Goal: Transaction & Acquisition: Download file/media

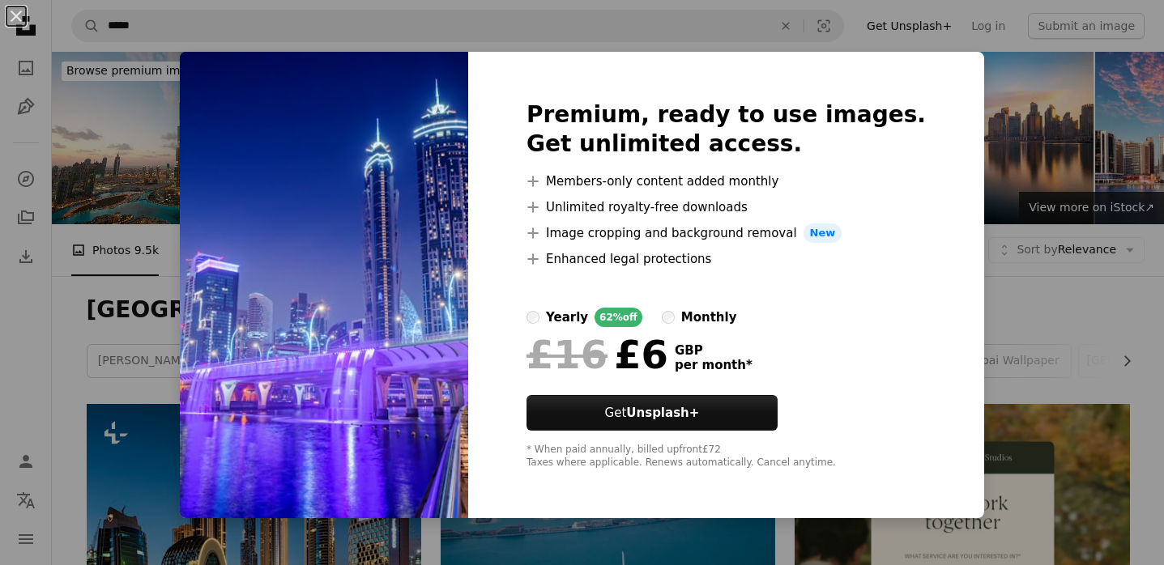
scroll to position [1572, 0]
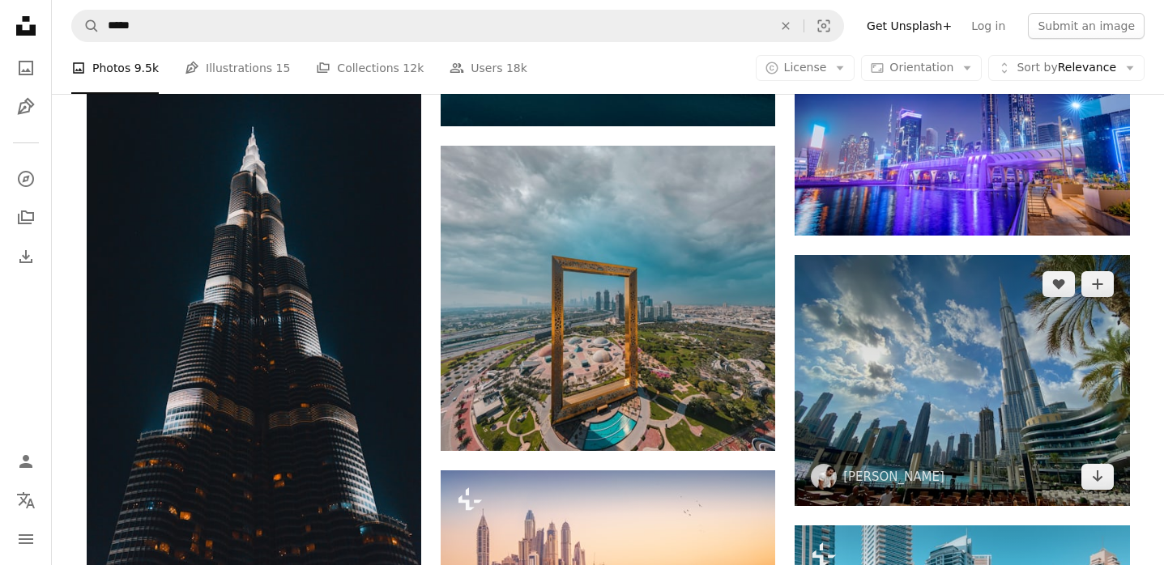
scroll to position [1806, 0]
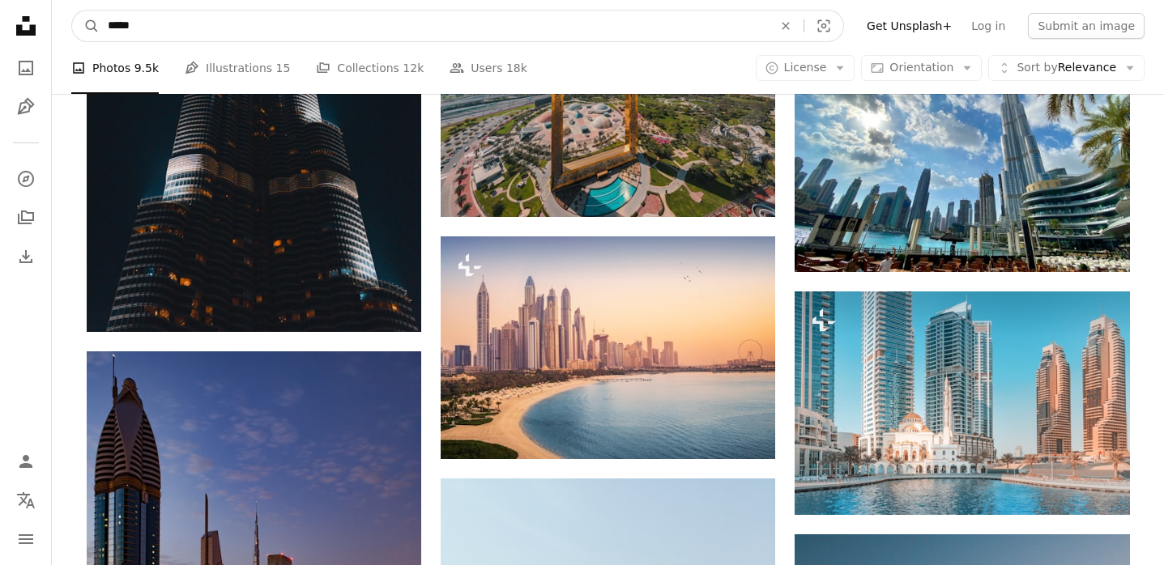
click at [238, 40] on input "*****" at bounding box center [434, 26] width 668 height 31
type input "**********"
click button "A magnifying glass" at bounding box center [86, 26] width 28 height 31
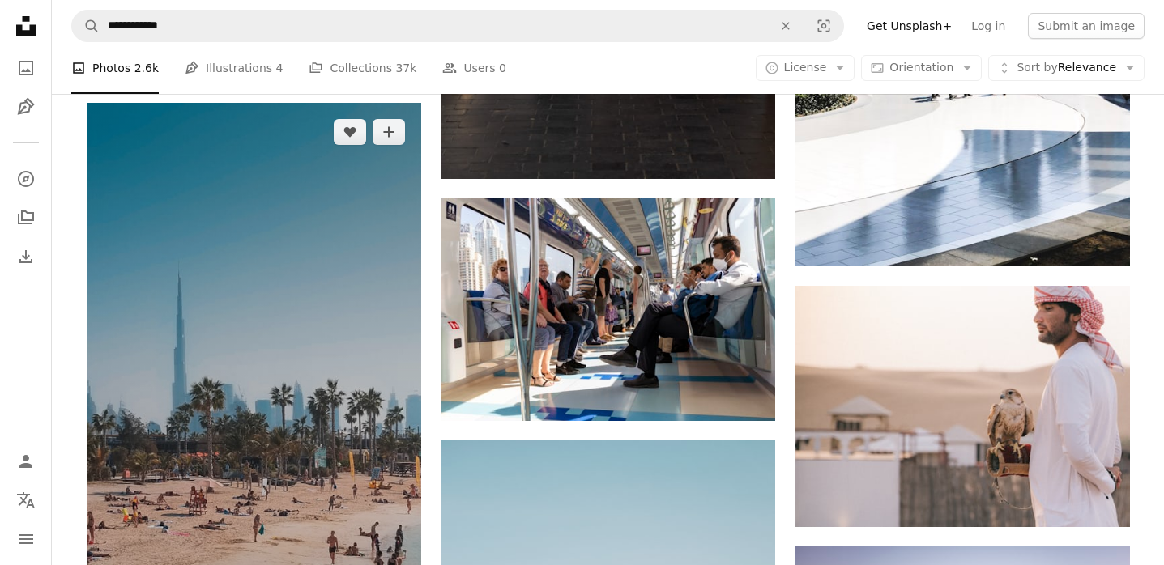
scroll to position [1557, 0]
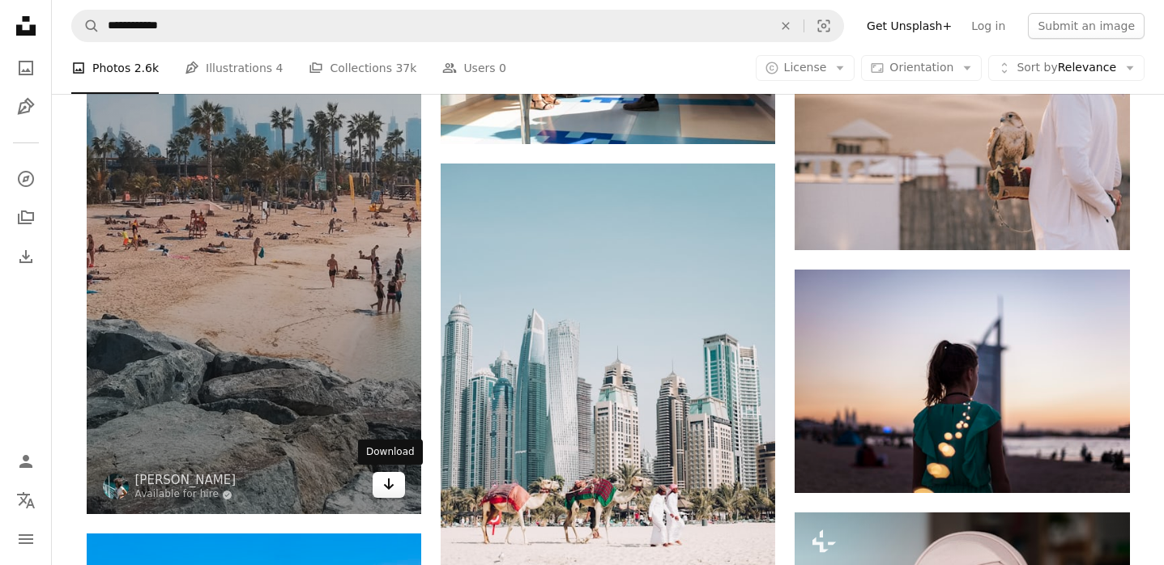
click at [389, 487] on icon "Download" at bounding box center [389, 484] width 11 height 11
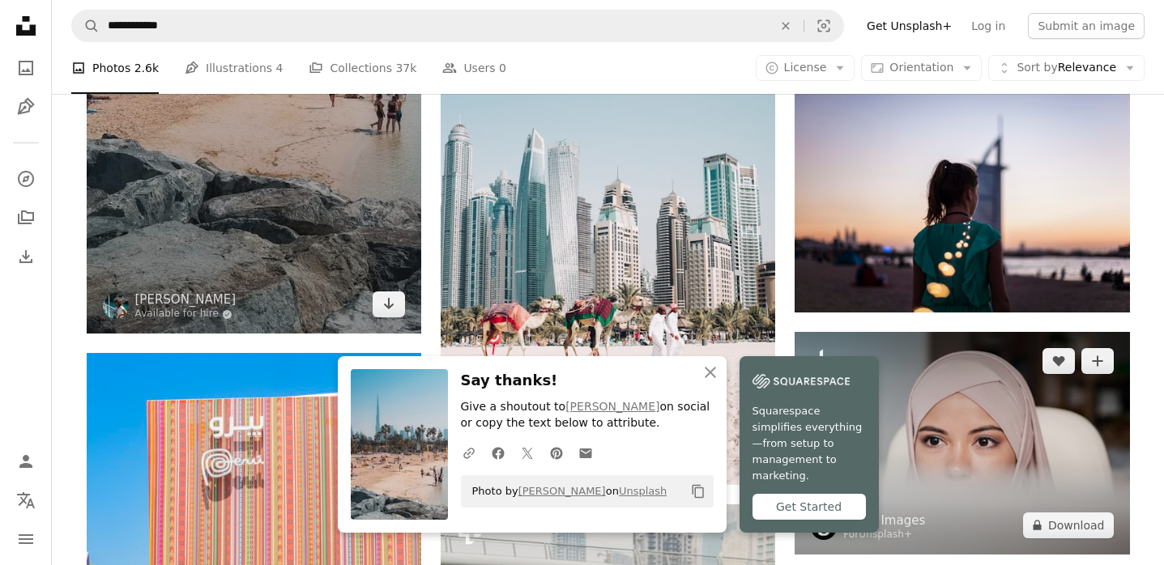
scroll to position [1712, 0]
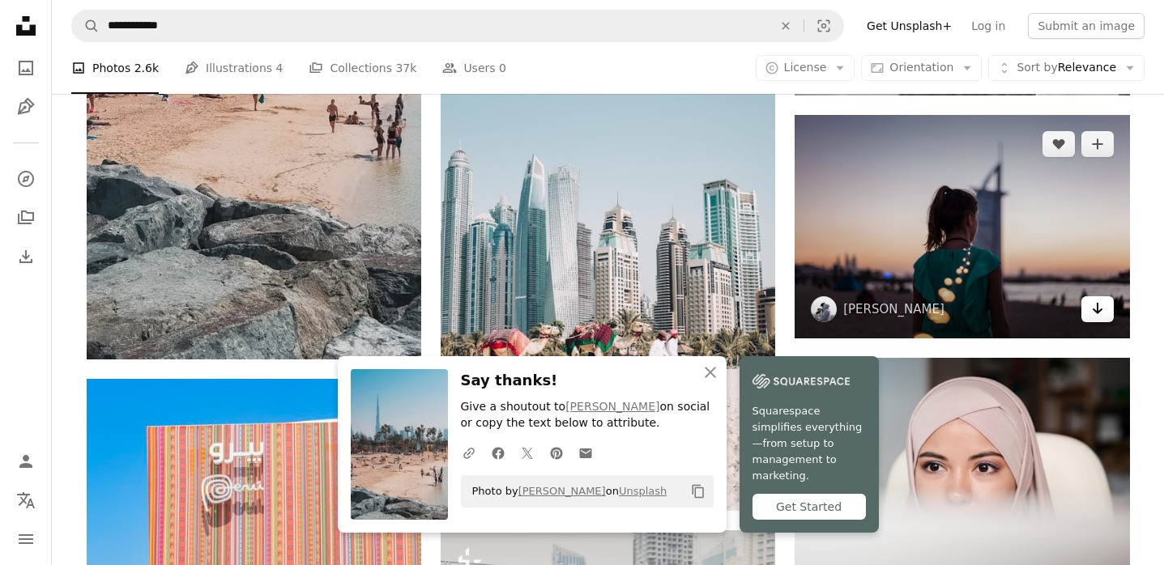
click at [1095, 314] on icon "Arrow pointing down" at bounding box center [1097, 308] width 13 height 19
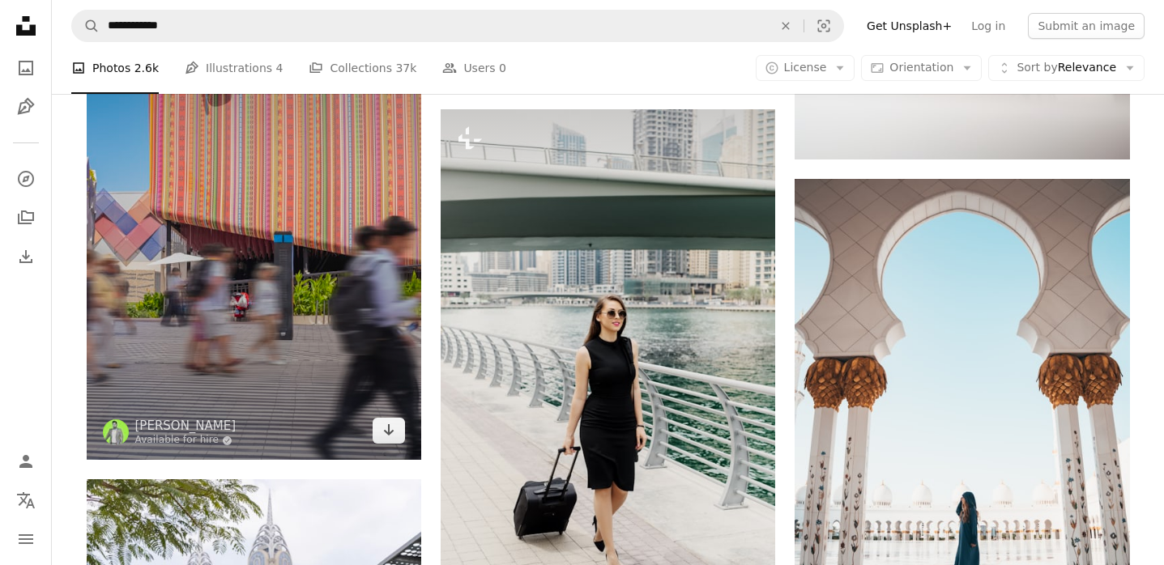
scroll to position [2165, 0]
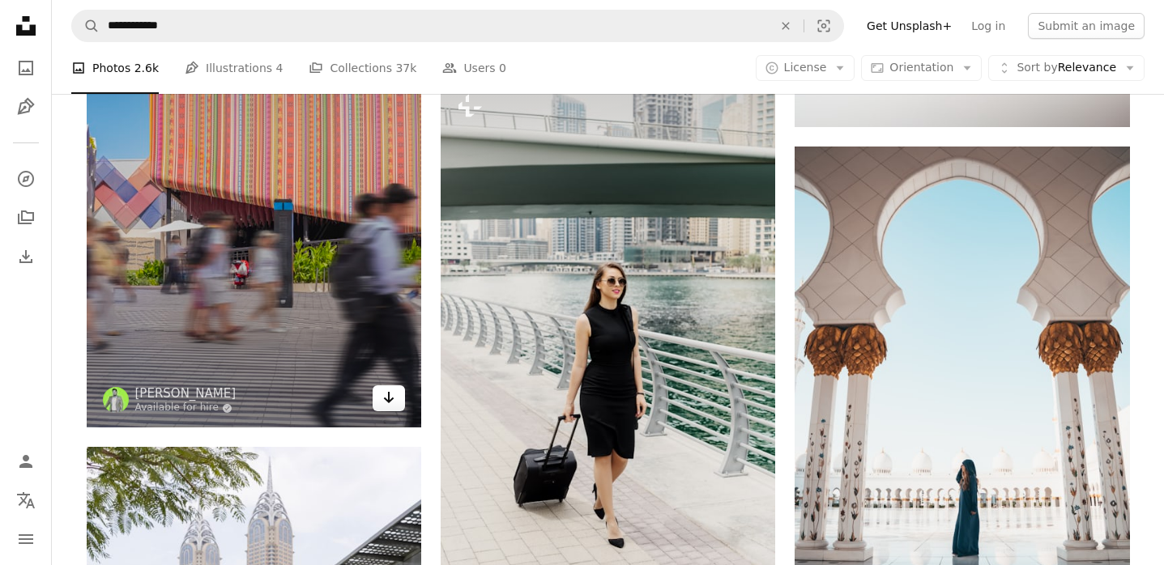
click at [394, 402] on icon "Arrow pointing down" at bounding box center [388, 397] width 13 height 19
